Goal: Information Seeking & Learning: Find specific fact

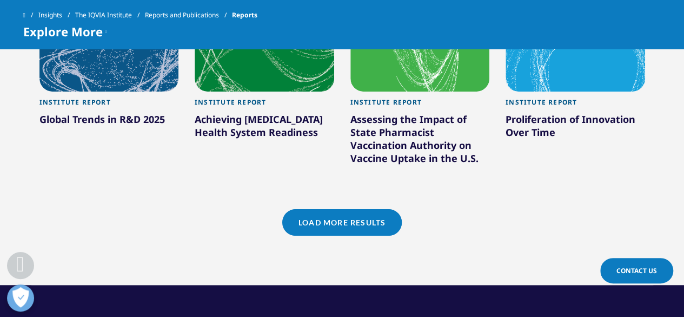
scroll to position [1077, 0]
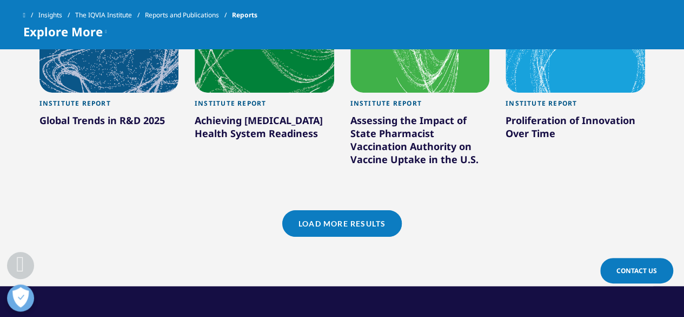
click at [327, 214] on link "Load More Results" at bounding box center [342, 223] width 120 height 27
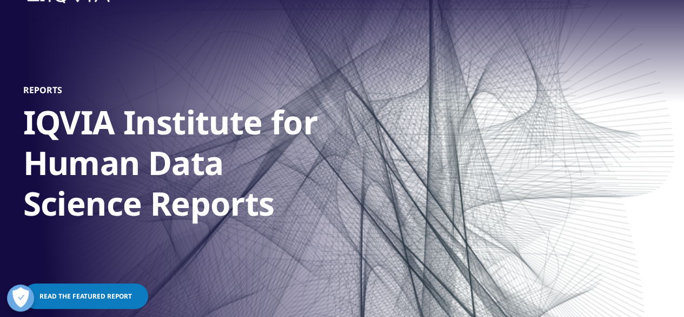
scroll to position [0, 0]
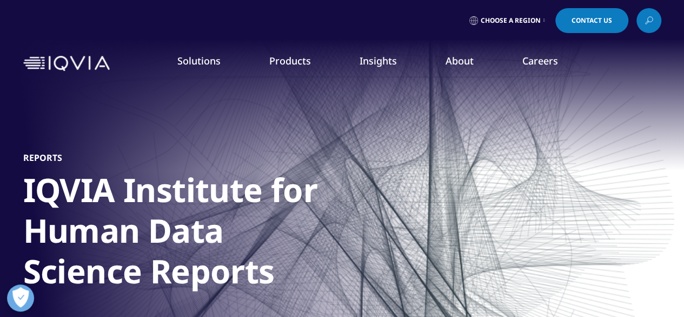
click at [647, 18] on icon at bounding box center [649, 21] width 9 height 14
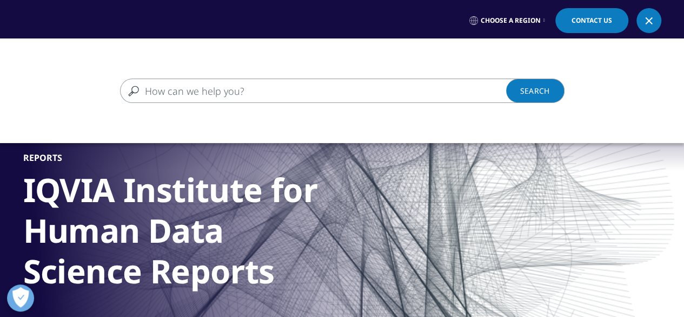
click at [443, 87] on input "Search" at bounding box center [326, 90] width 413 height 24
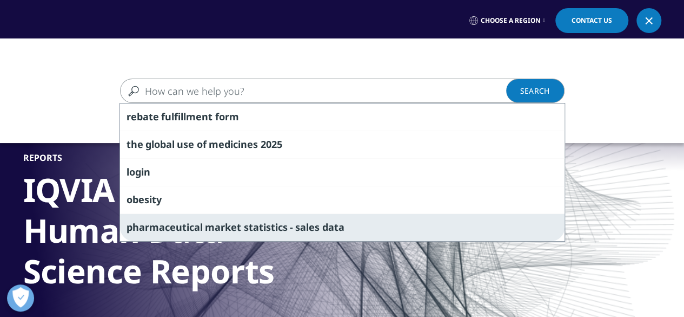
click at [383, 213] on div "pharmaceutical market statistics - sales data" at bounding box center [342, 227] width 445 height 28
